Goal: Book appointment/travel/reservation

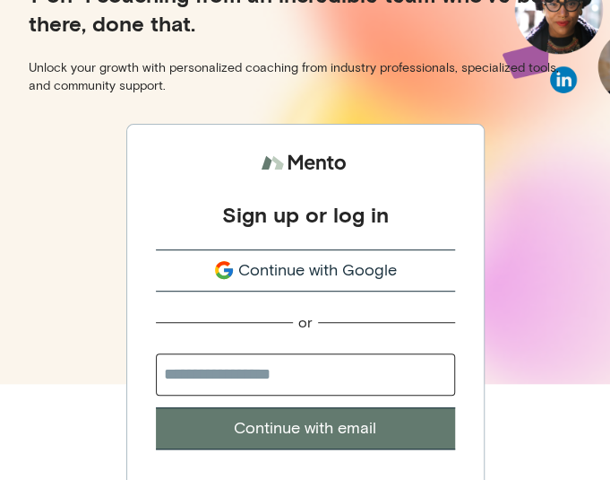
scroll to position [108, 0]
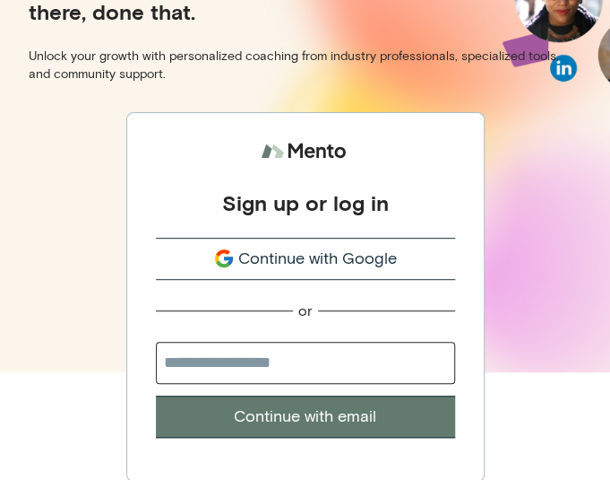
drag, startPoint x: 213, startPoint y: 356, endPoint x: 212, endPoint y: 365, distance: 9.1
click at [213, 356] on input "email" at bounding box center [305, 362] width 299 height 42
type input "**********"
click at [278, 415] on button "Continue with email" at bounding box center [305, 416] width 299 height 42
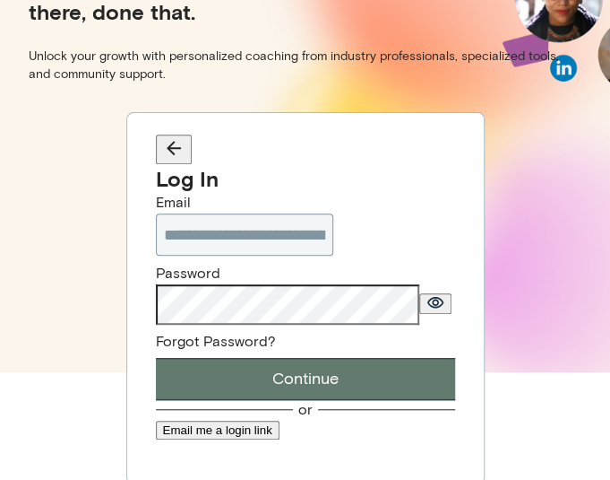
click at [257, 400] on button "Continue" at bounding box center [305, 379] width 299 height 42
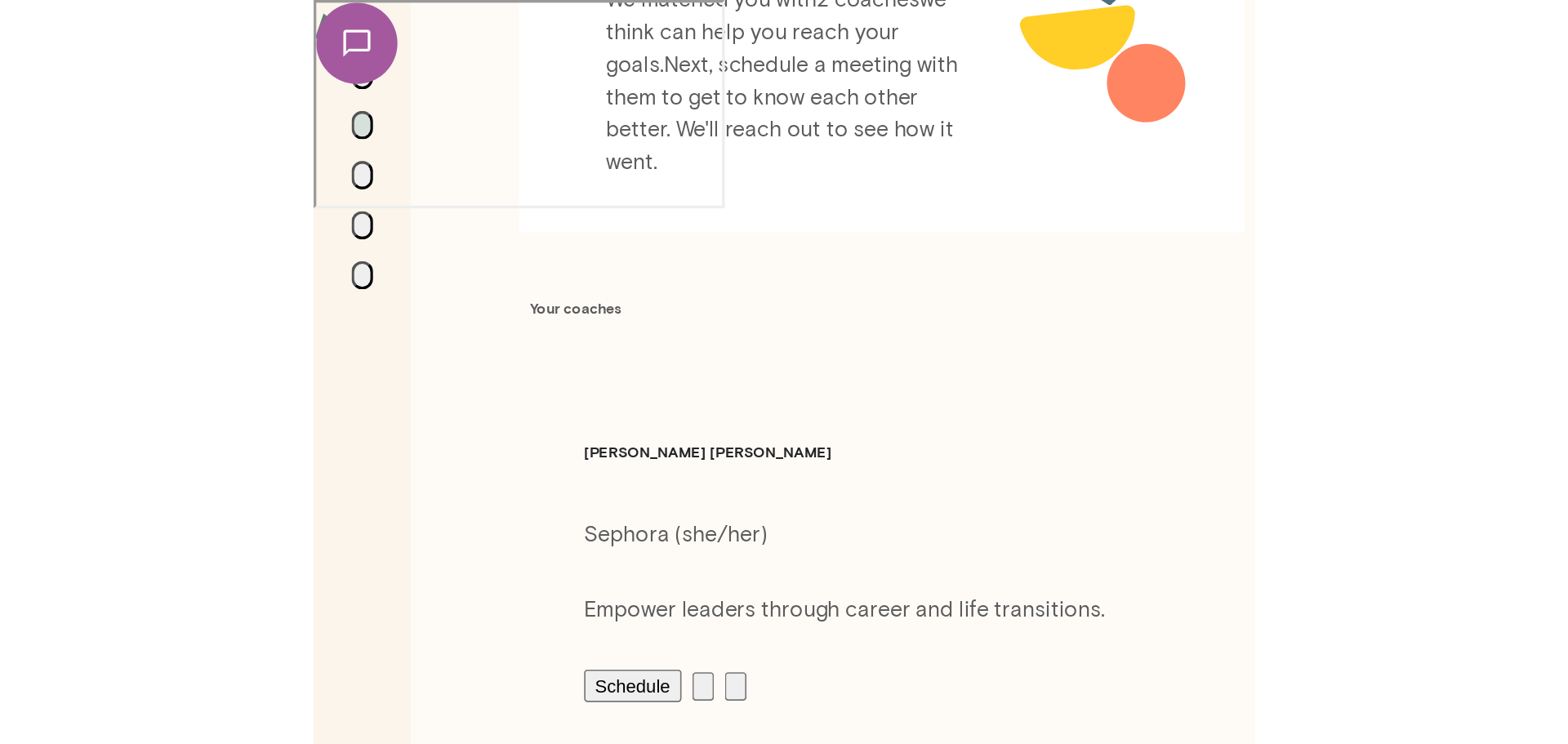
scroll to position [327, 0]
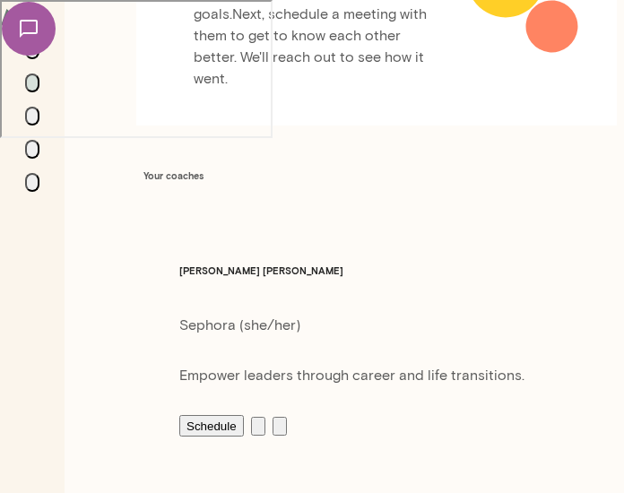
click at [179, 415] on button "Schedule" at bounding box center [211, 426] width 65 height 22
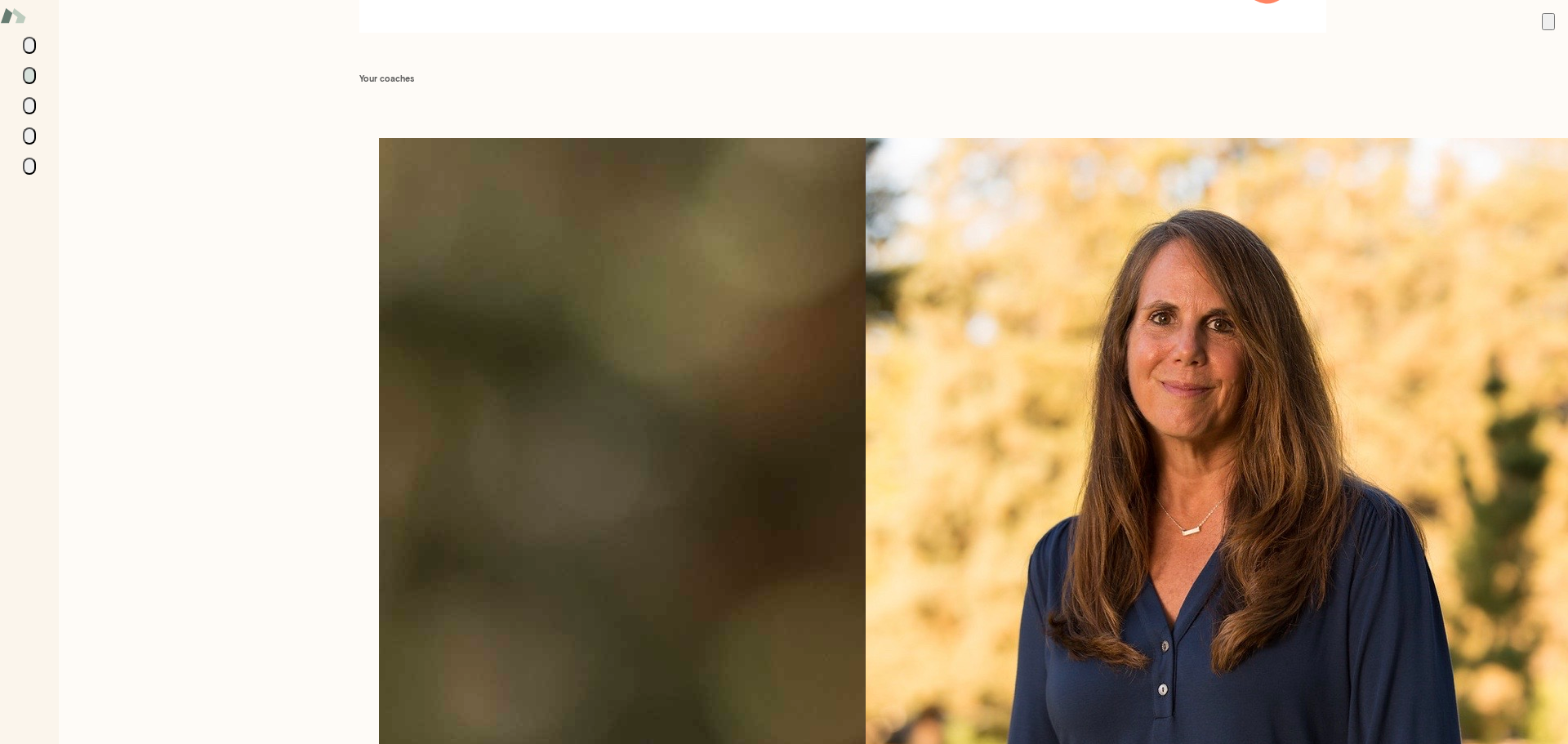
scroll to position [119, 0]
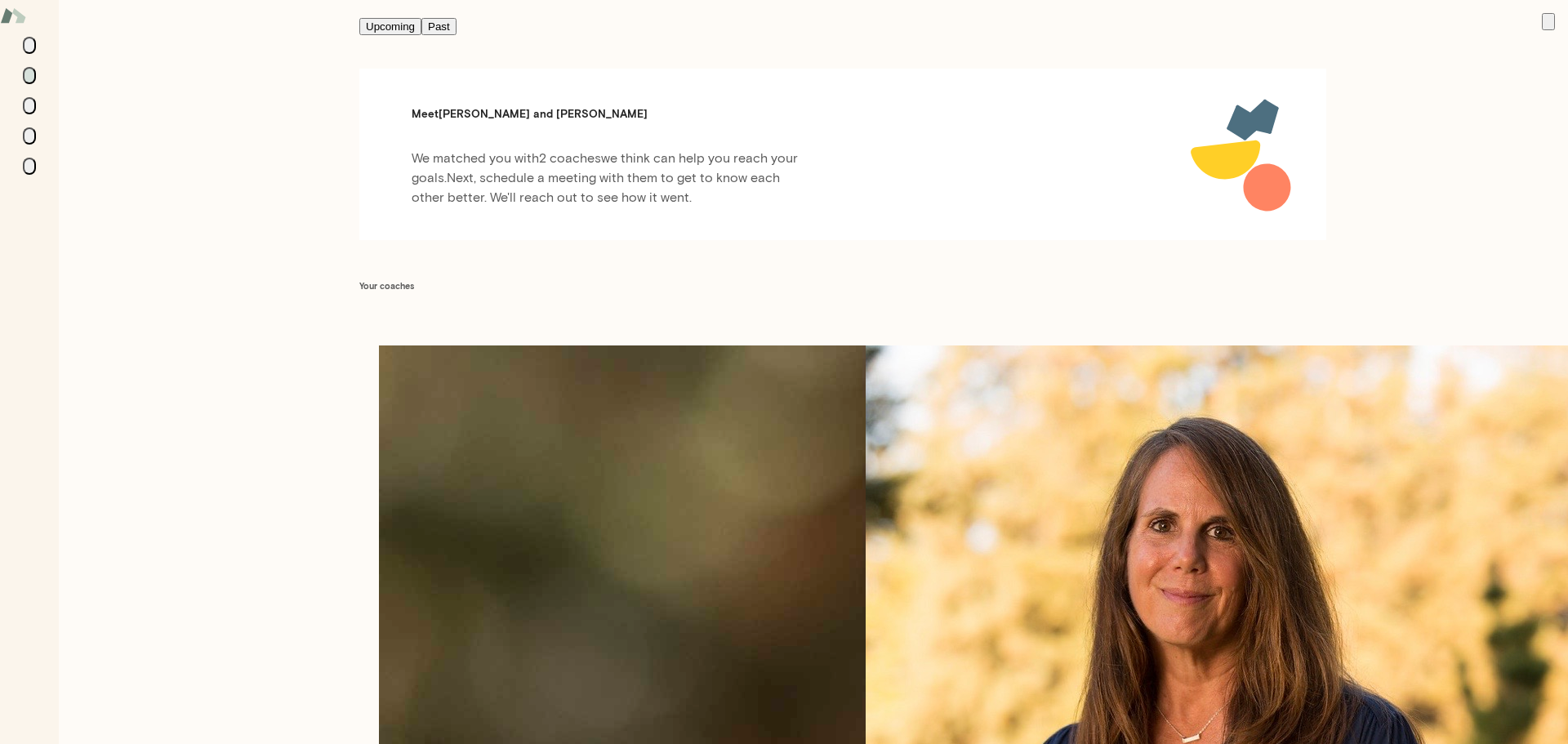
click at [568, 29] on icon "button" at bounding box center [1558, 35] width 11 height 11
